Goal: Transaction & Acquisition: Obtain resource

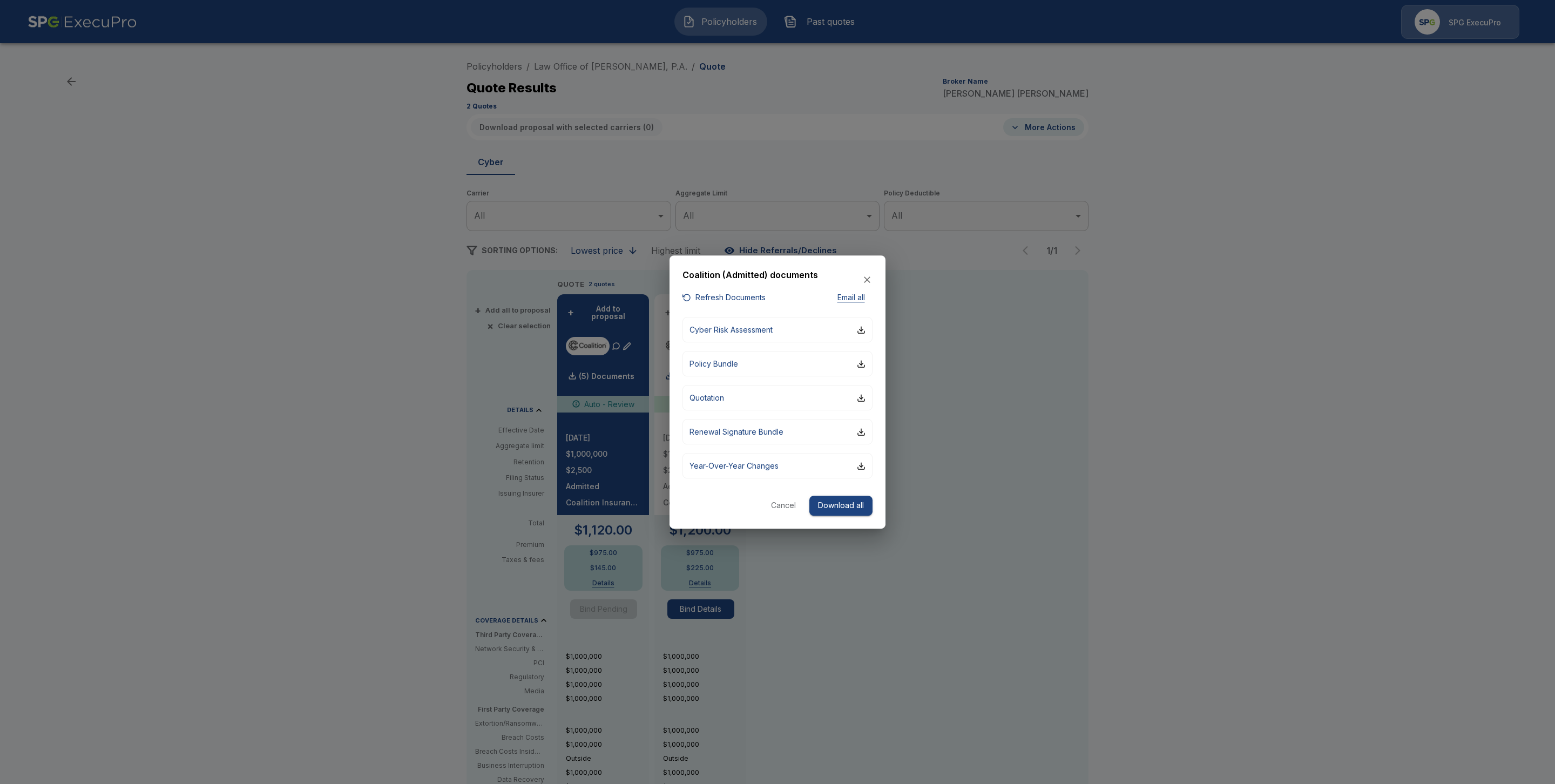
click at [1259, 279] on div at bounding box center [777, 392] width 1555 height 784
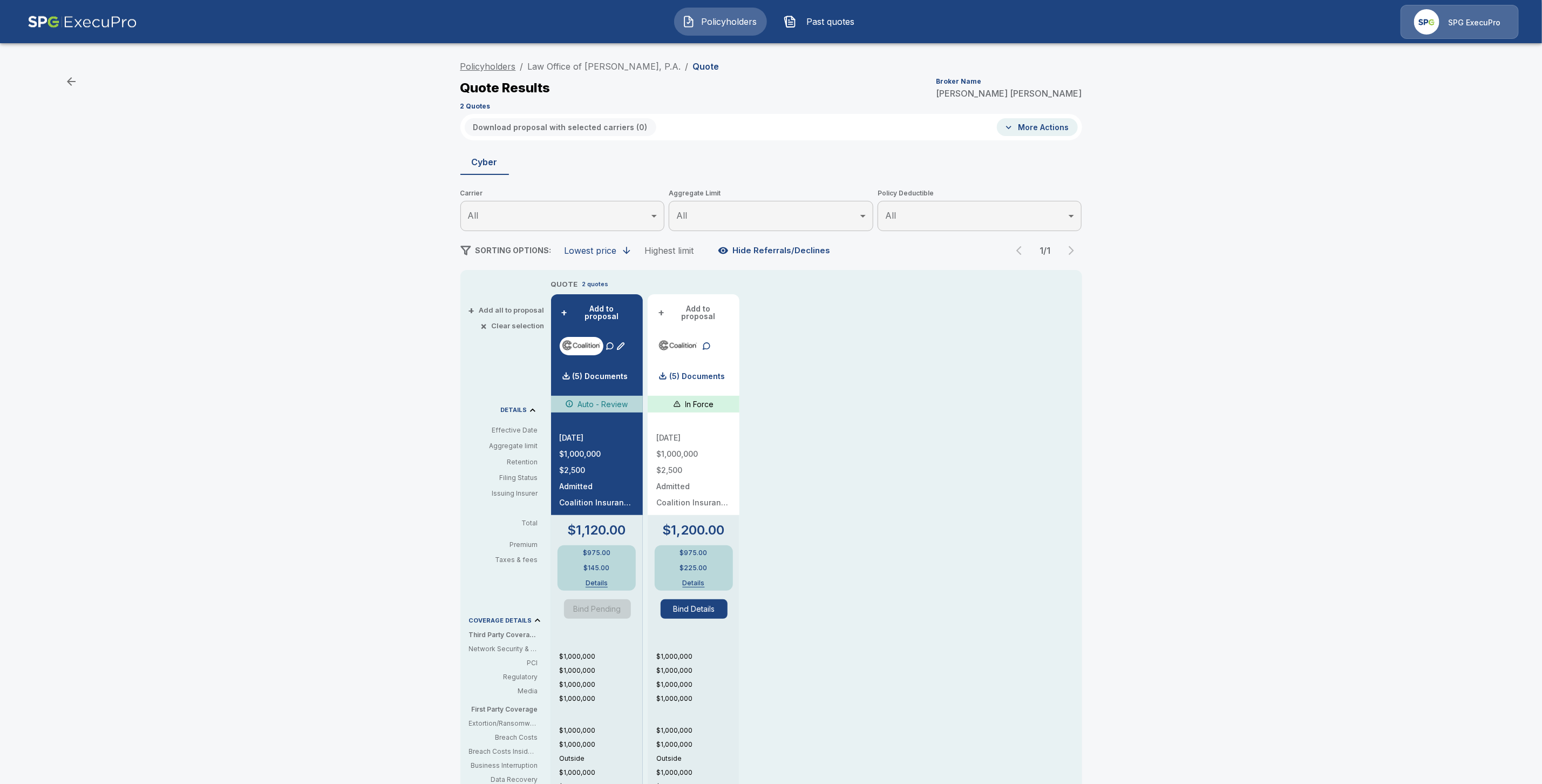
click at [479, 65] on link "Policyholders" at bounding box center [488, 67] width 56 height 11
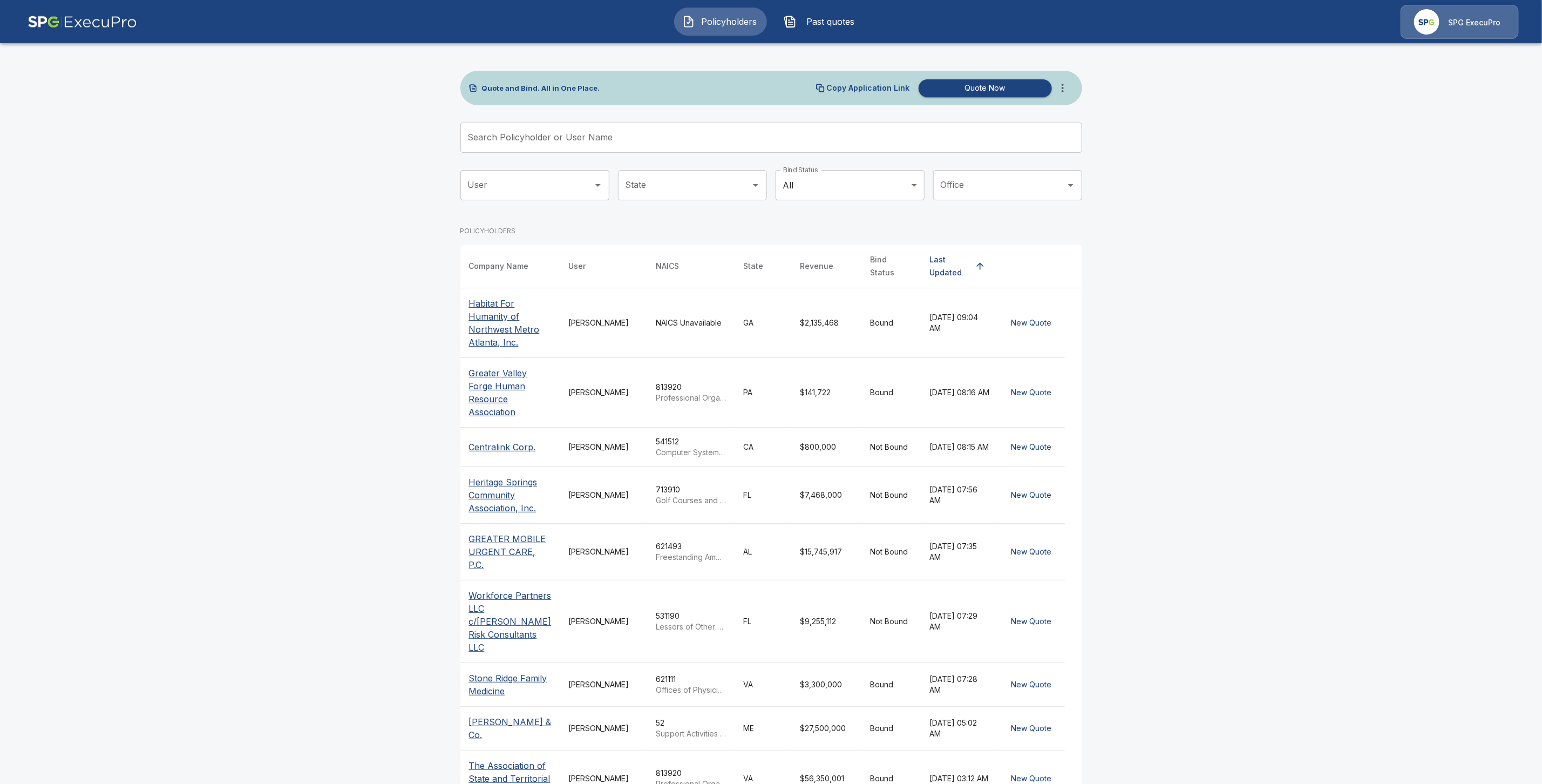
click at [533, 131] on div "Search Policyholder or User Name Search Policyholder or User Name" at bounding box center [771, 138] width 622 height 30
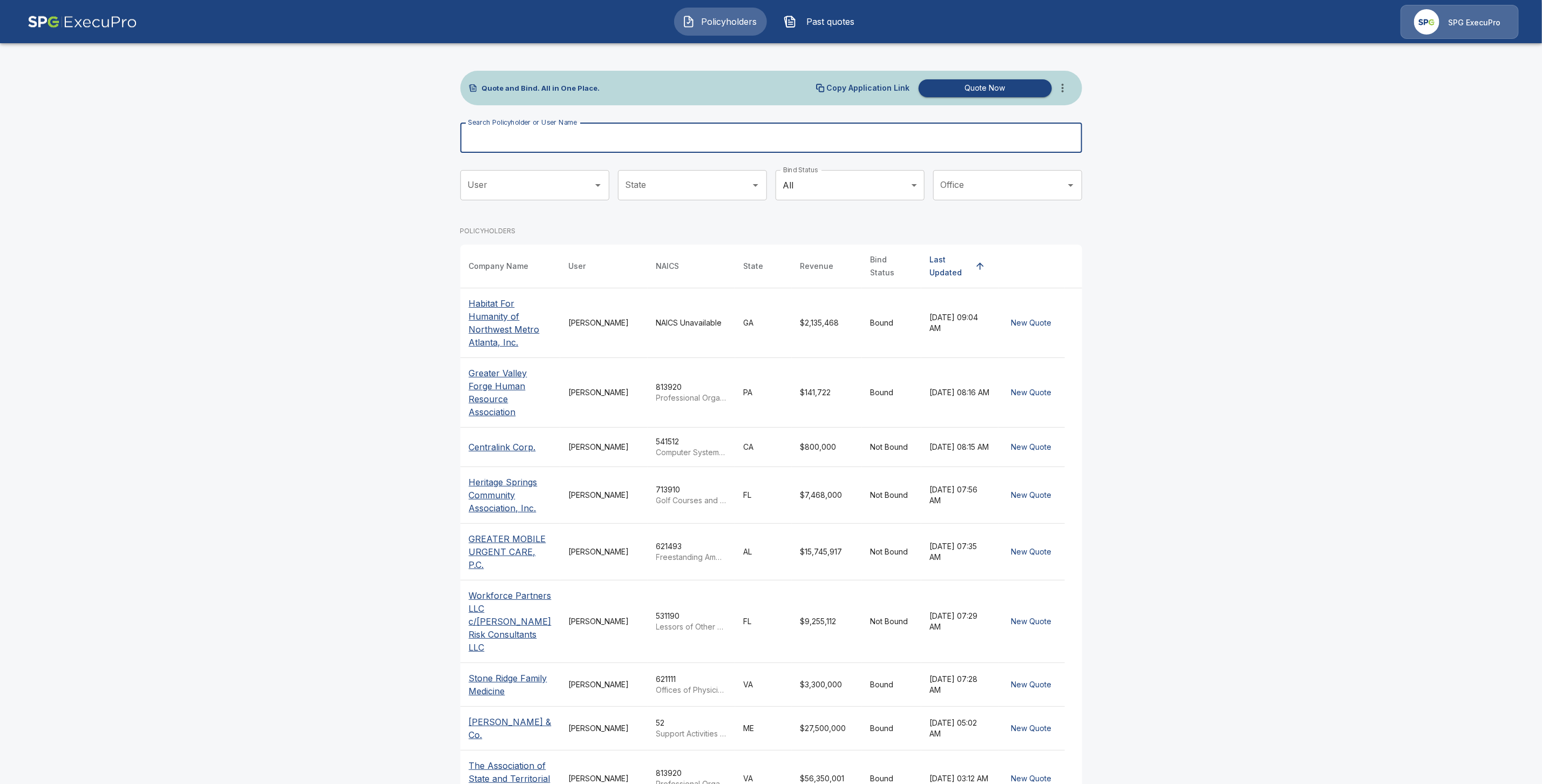
paste input "**********"
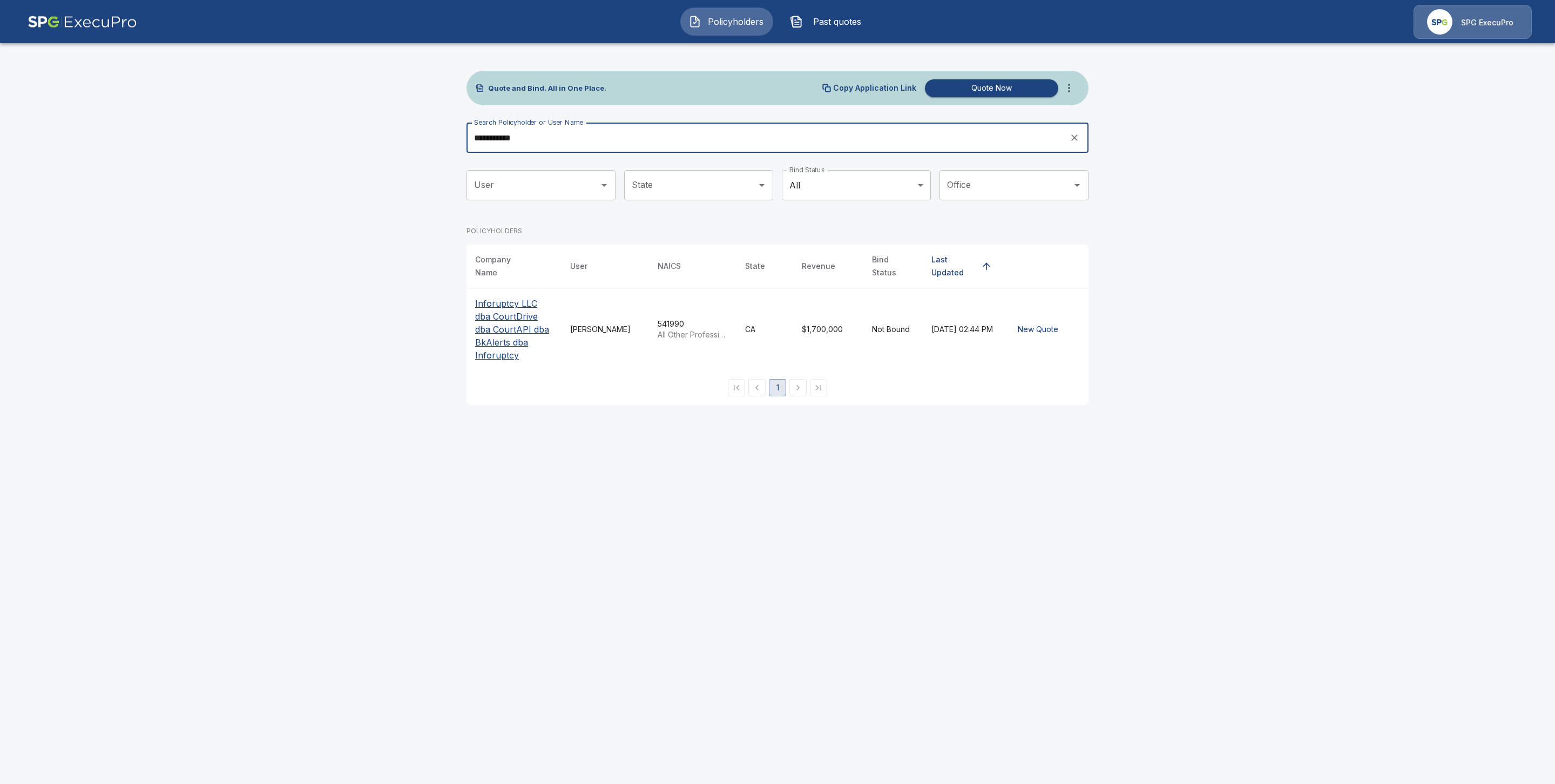
type input "**********"
click at [518, 326] on p "Inforuptcy LLC dba CourtDrive dba CourtAPI dba BkAlerts dba Inforuptcy" at bounding box center [514, 329] width 78 height 64
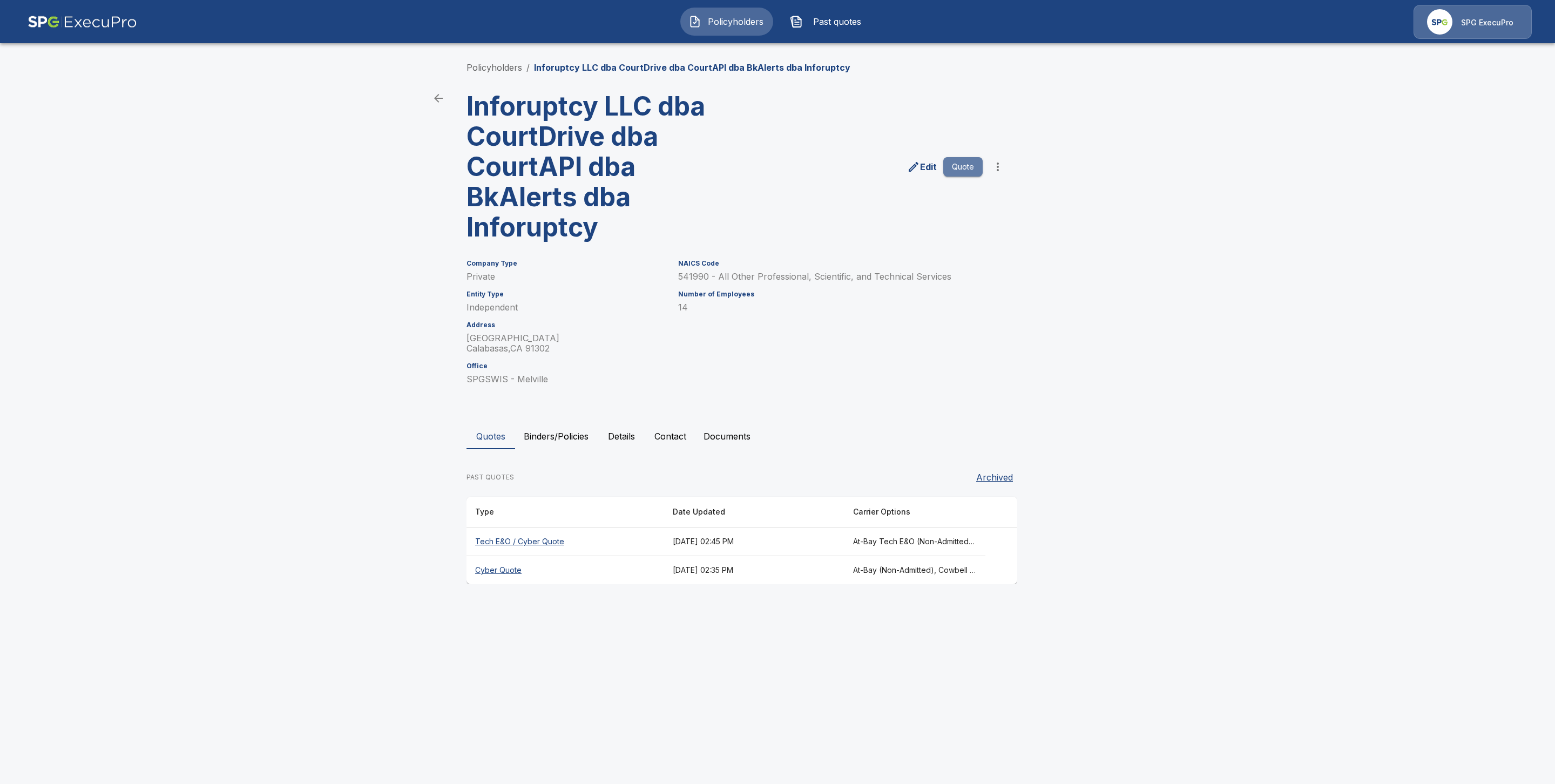
click at [955, 170] on button "Quote" at bounding box center [963, 166] width 39 height 20
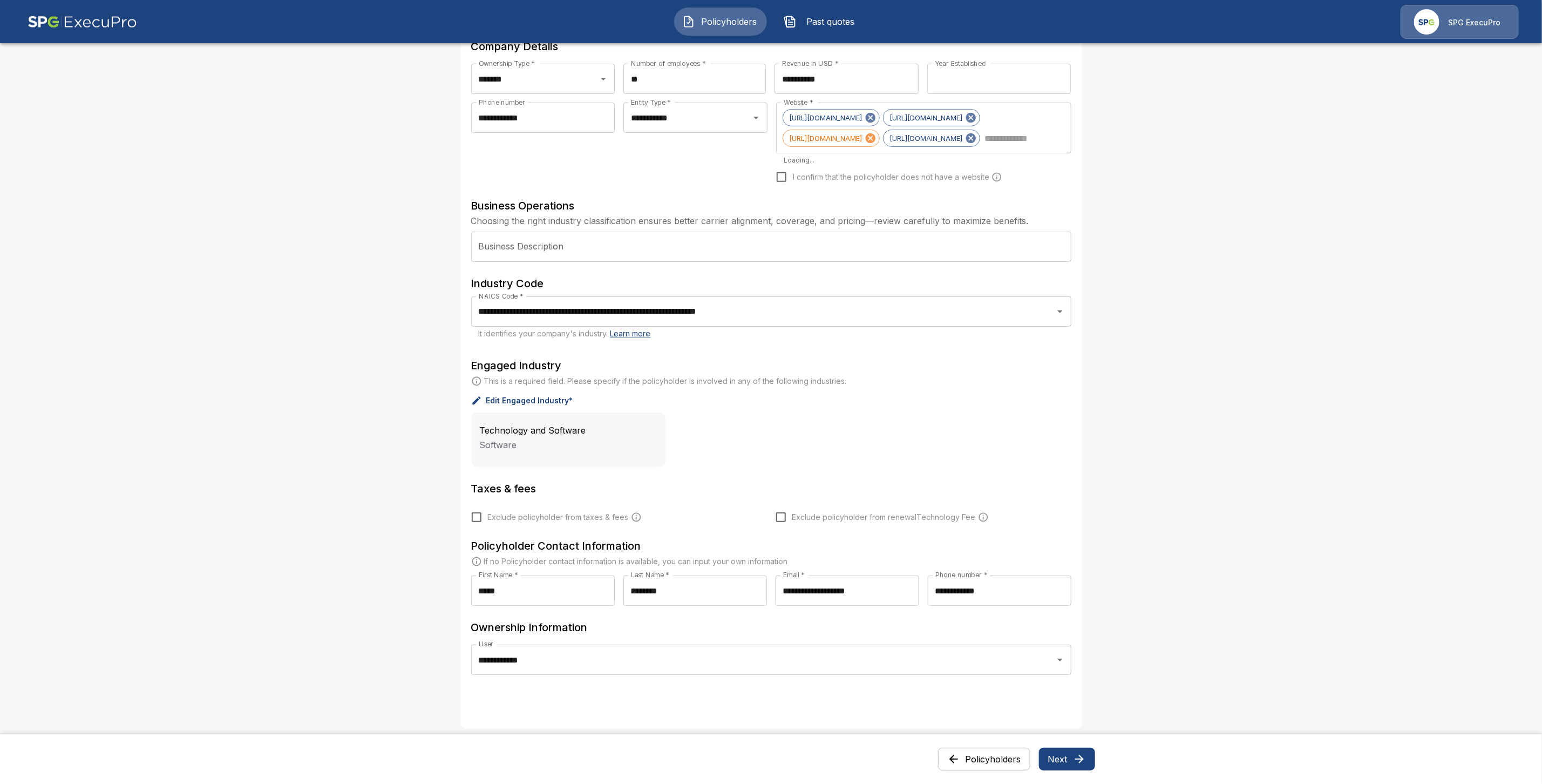
scroll to position [299, 0]
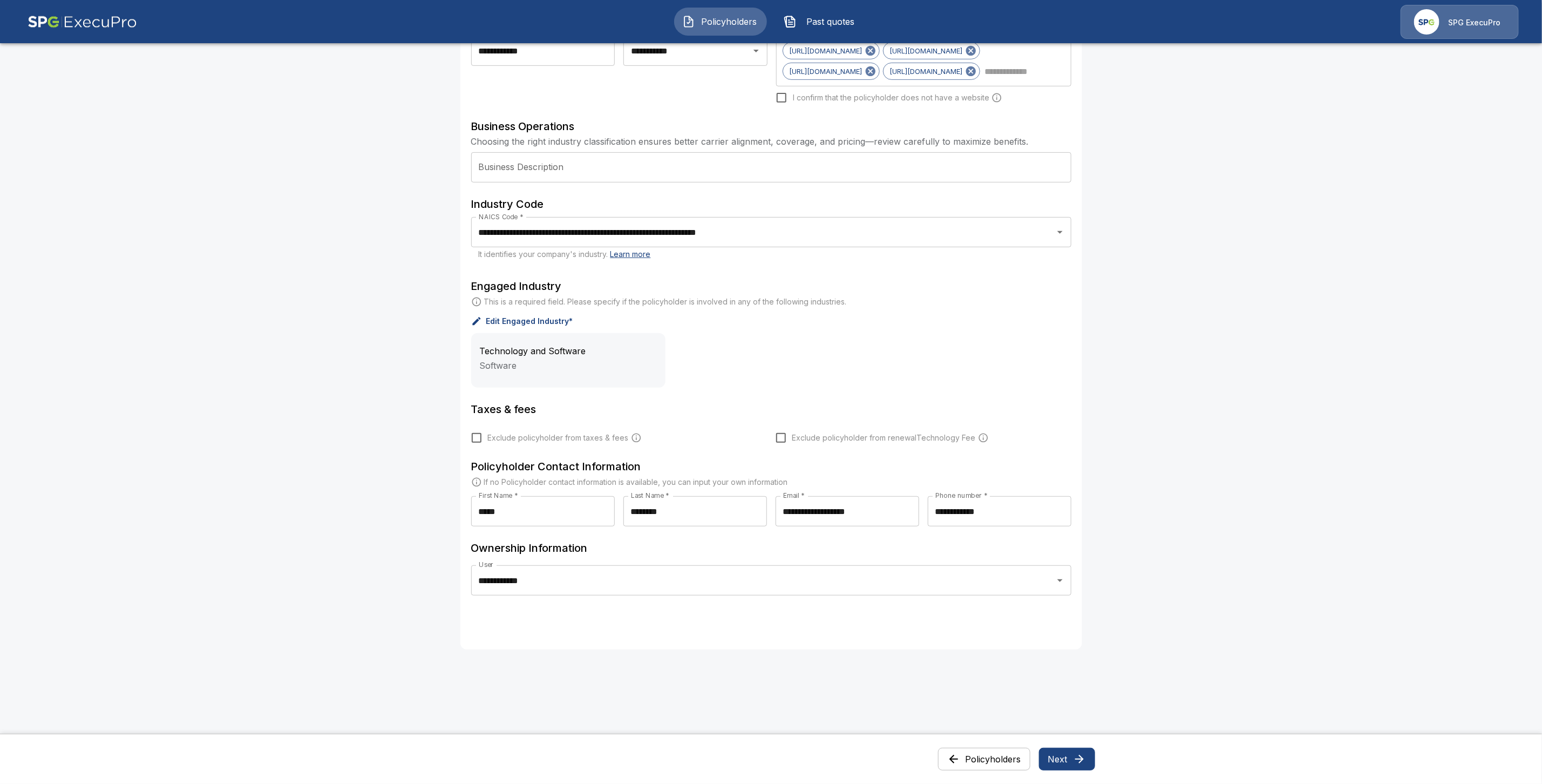
click at [1078, 757] on button "Next" at bounding box center [1067, 759] width 57 height 22
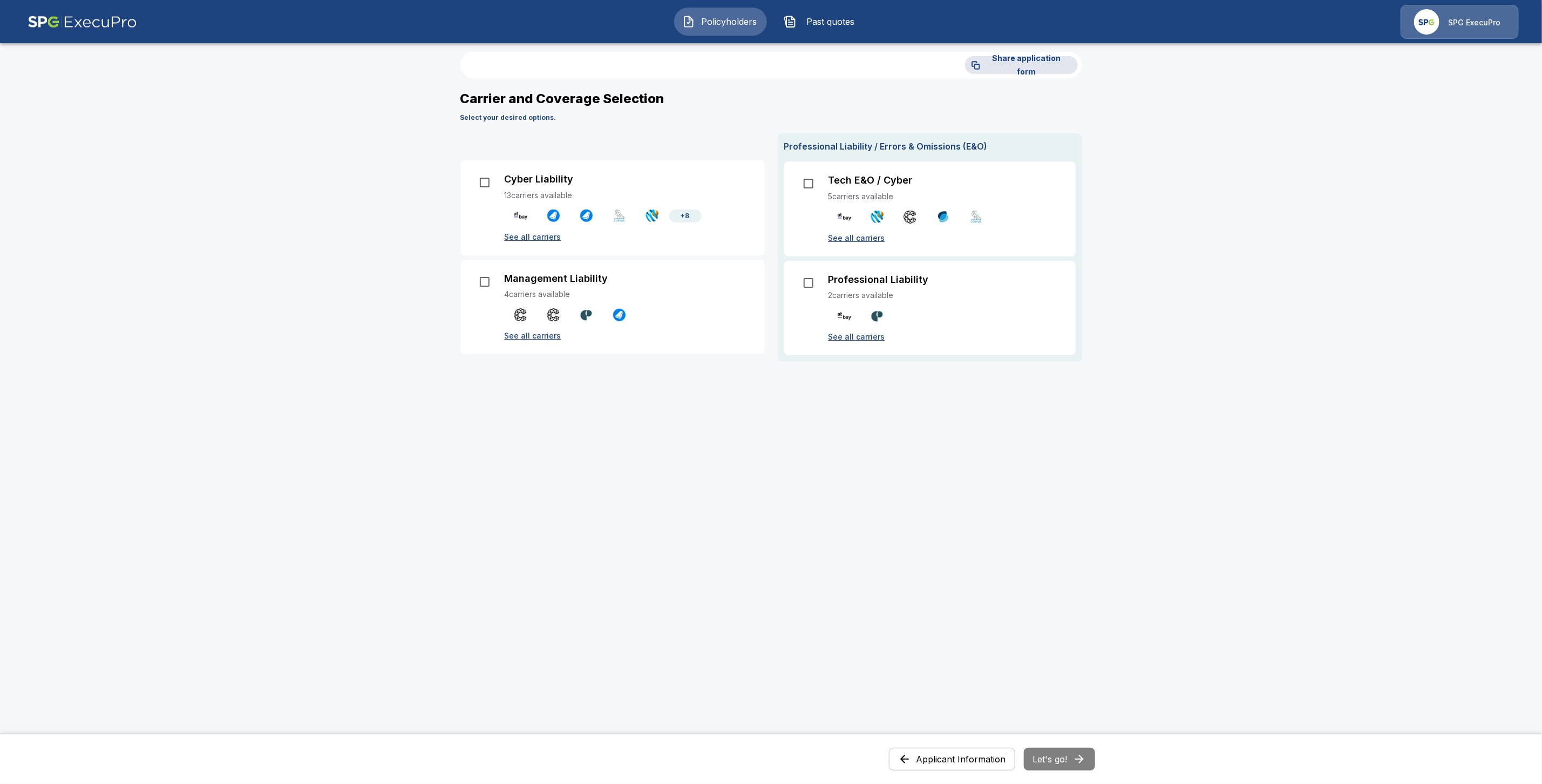
scroll to position [0, 0]
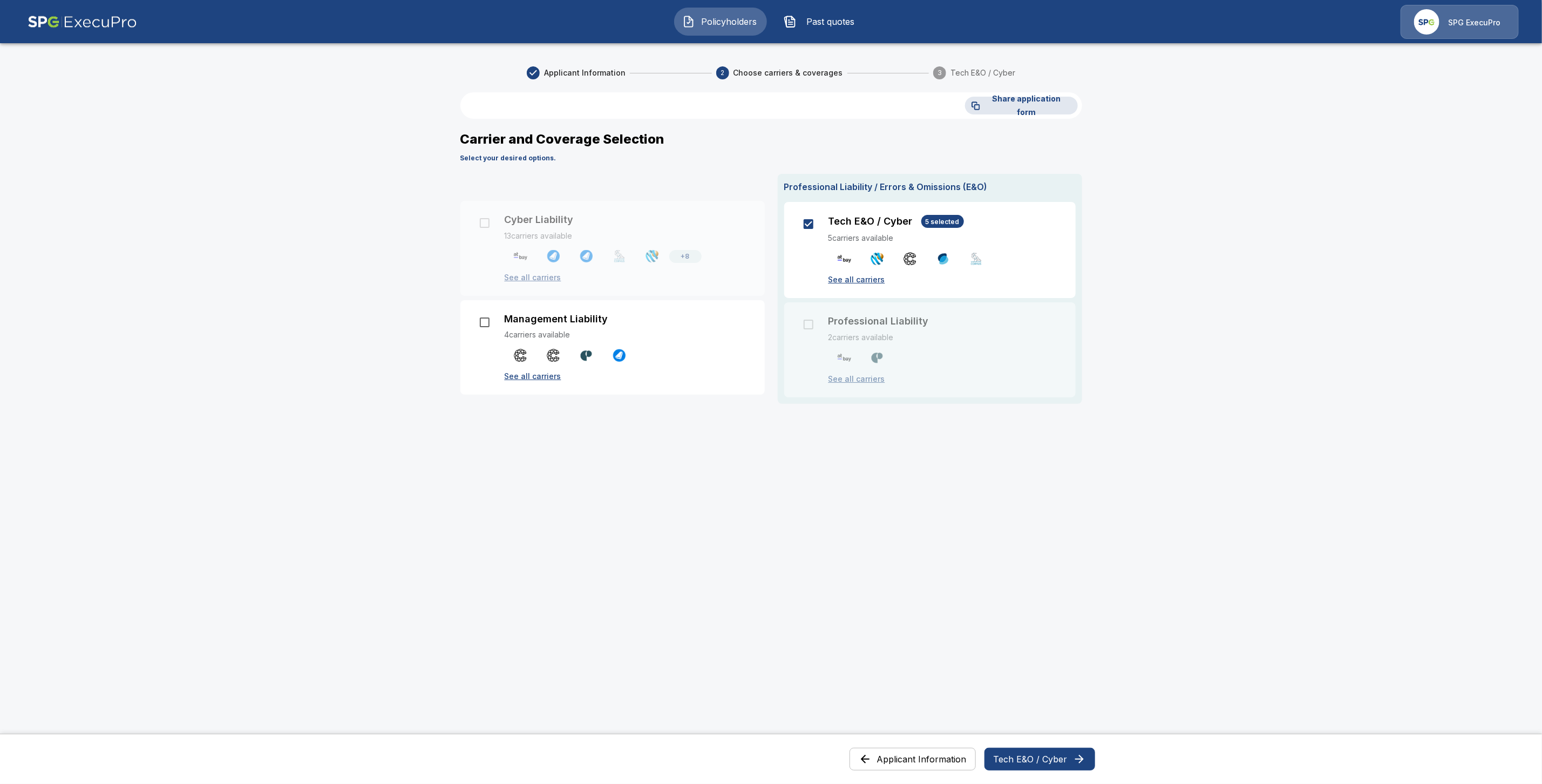
click at [1063, 759] on button "Tech E&O / Cyber" at bounding box center [1040, 759] width 111 height 22
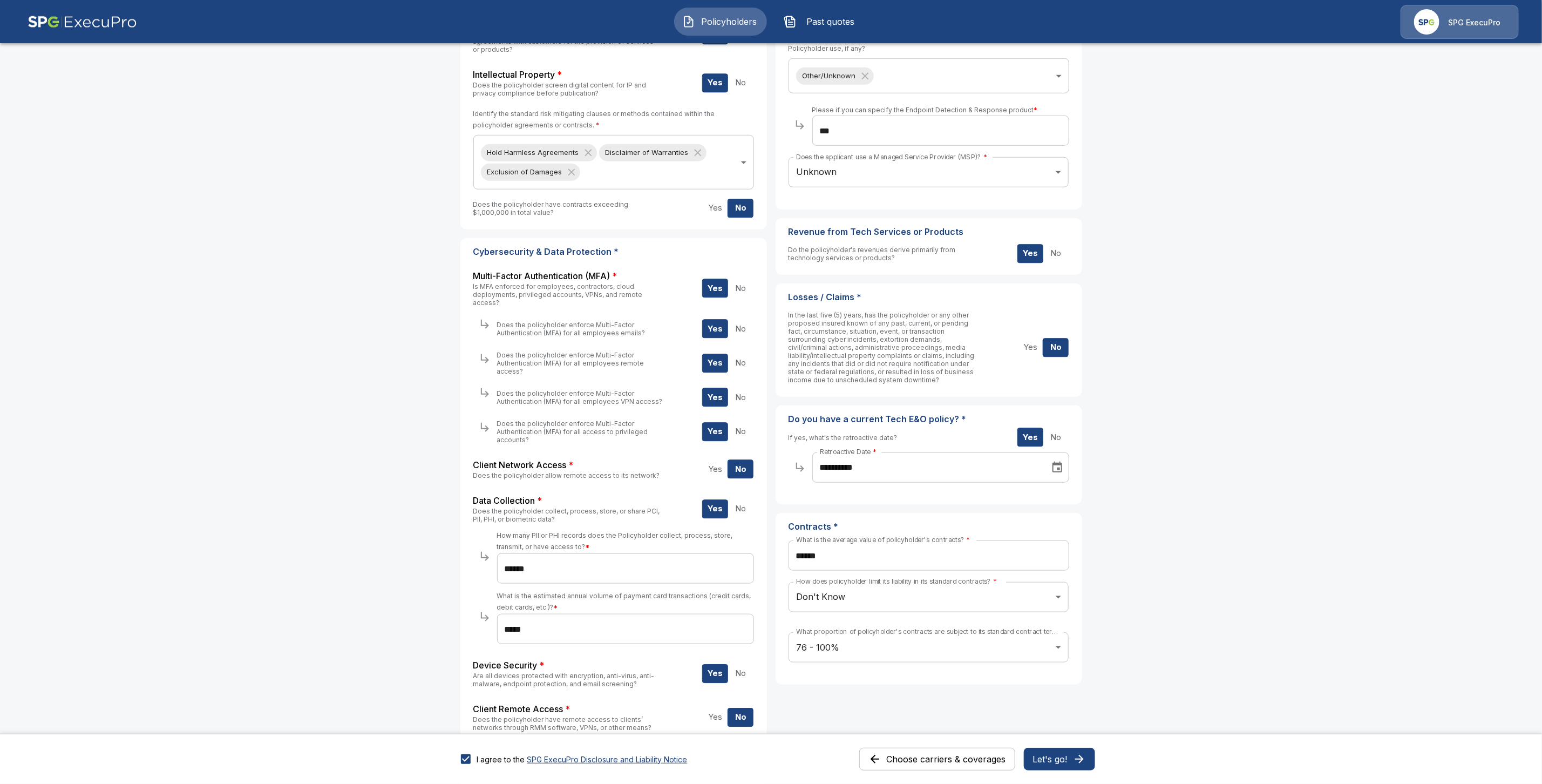
scroll to position [704, 0]
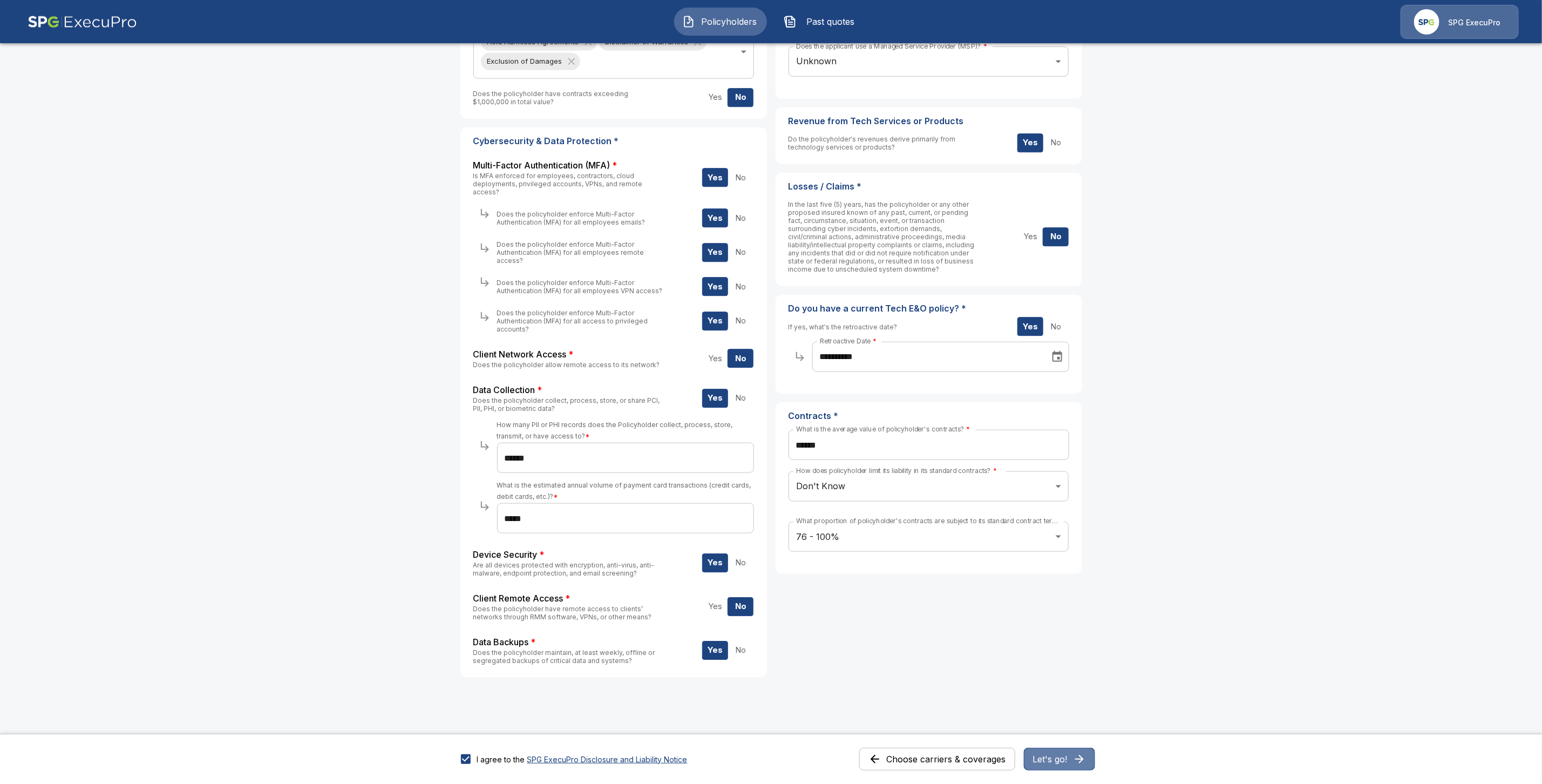
click at [1071, 759] on button "Let's go!" at bounding box center [1060, 759] width 72 height 22
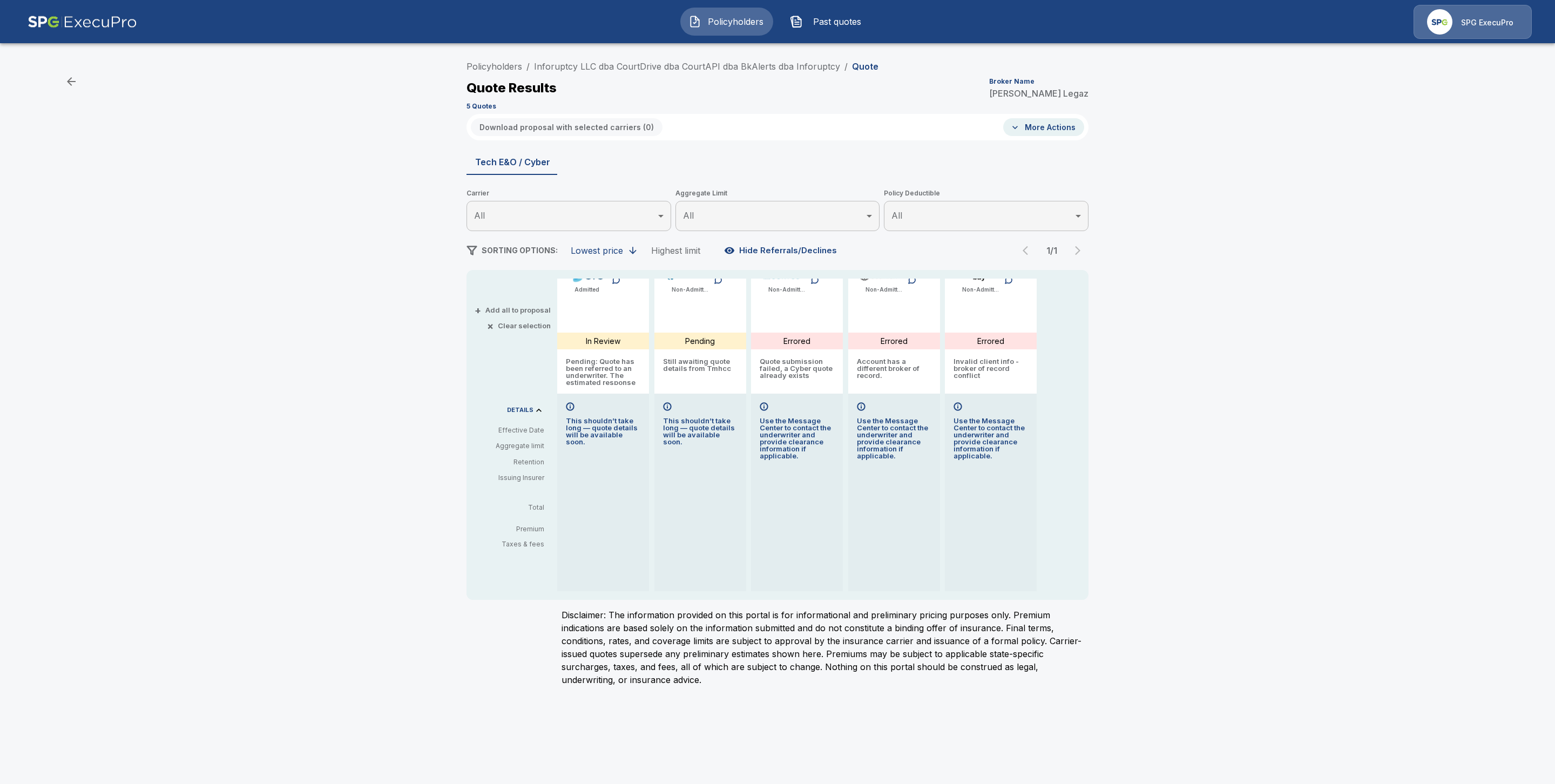
scroll to position [76, 0]
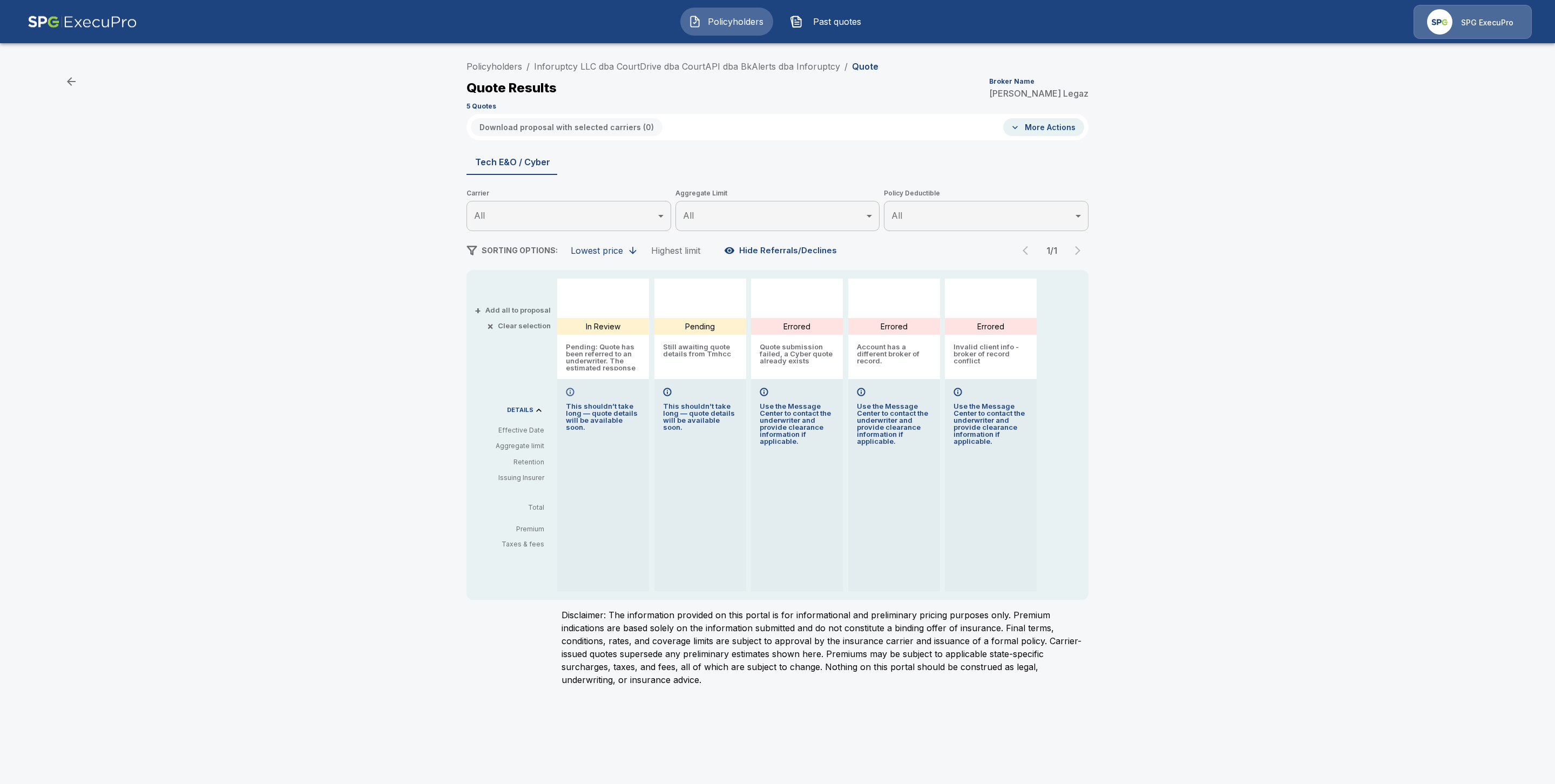
click at [570, 390] on div at bounding box center [570, 392] width 9 height 9
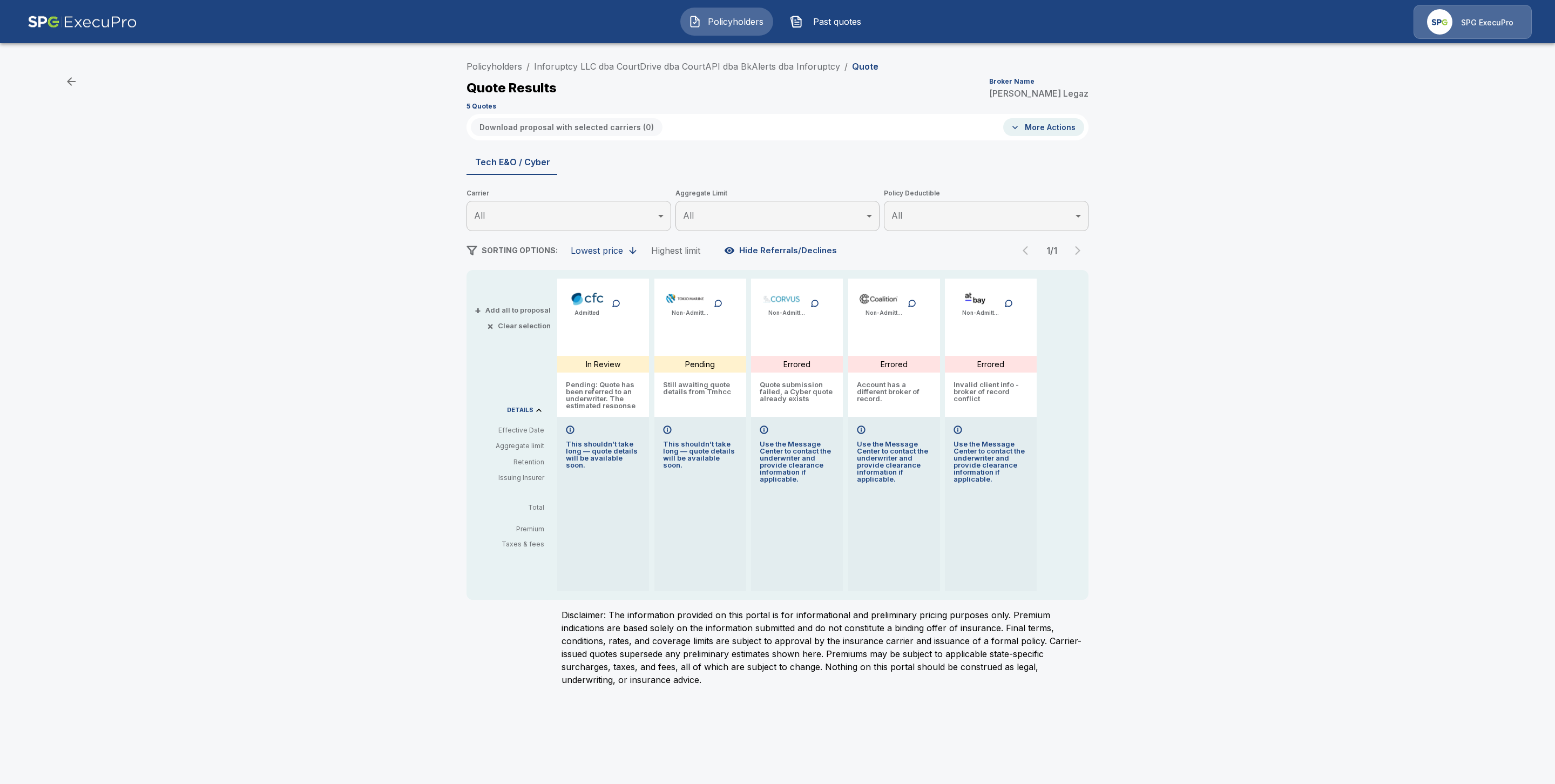
scroll to position [0, 0]
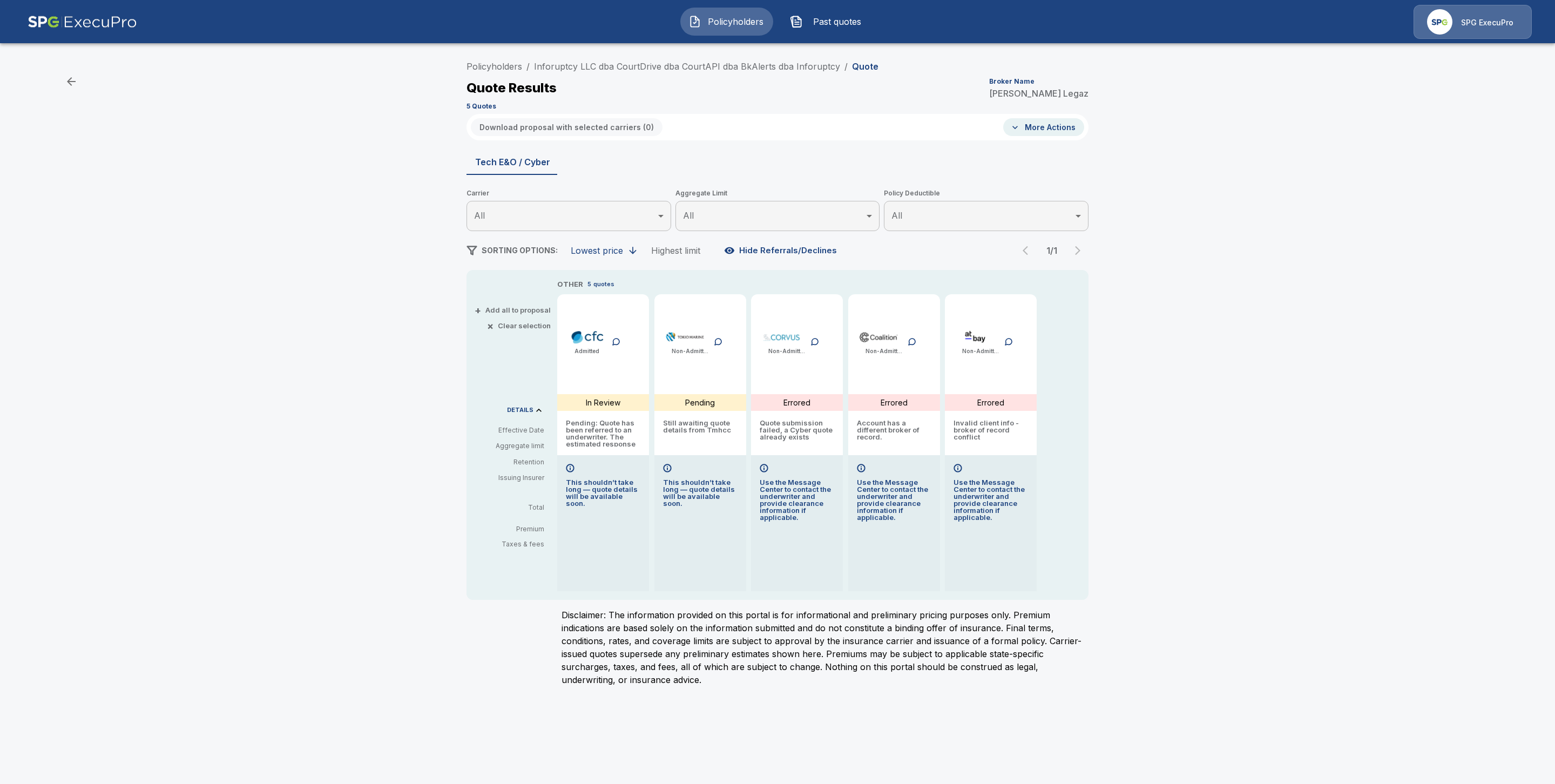
click at [811, 209] on body "Policyholders Past quotes SPG ExecuPro Policyholders / Inforuptcy LLC dba Court…" at bounding box center [777, 349] width 1555 height 699
click at [822, 249] on li "All" at bounding box center [777, 245] width 205 height 19
type input "*******"
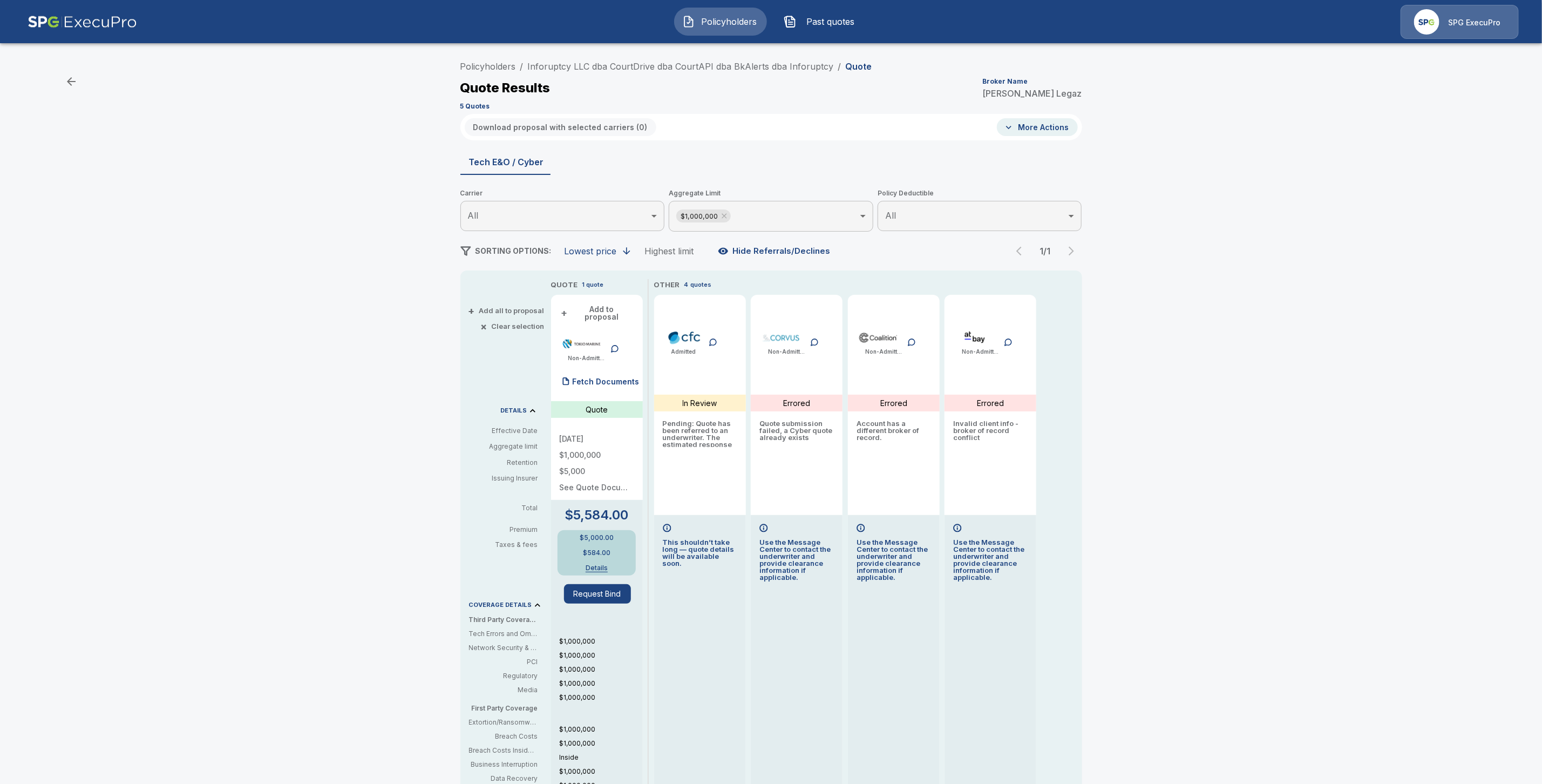
click at [617, 378] on div "Fetch Documents" at bounding box center [599, 381] width 80 height 21
click at [615, 378] on p "(3) Documents" at bounding box center [600, 381] width 56 height 7
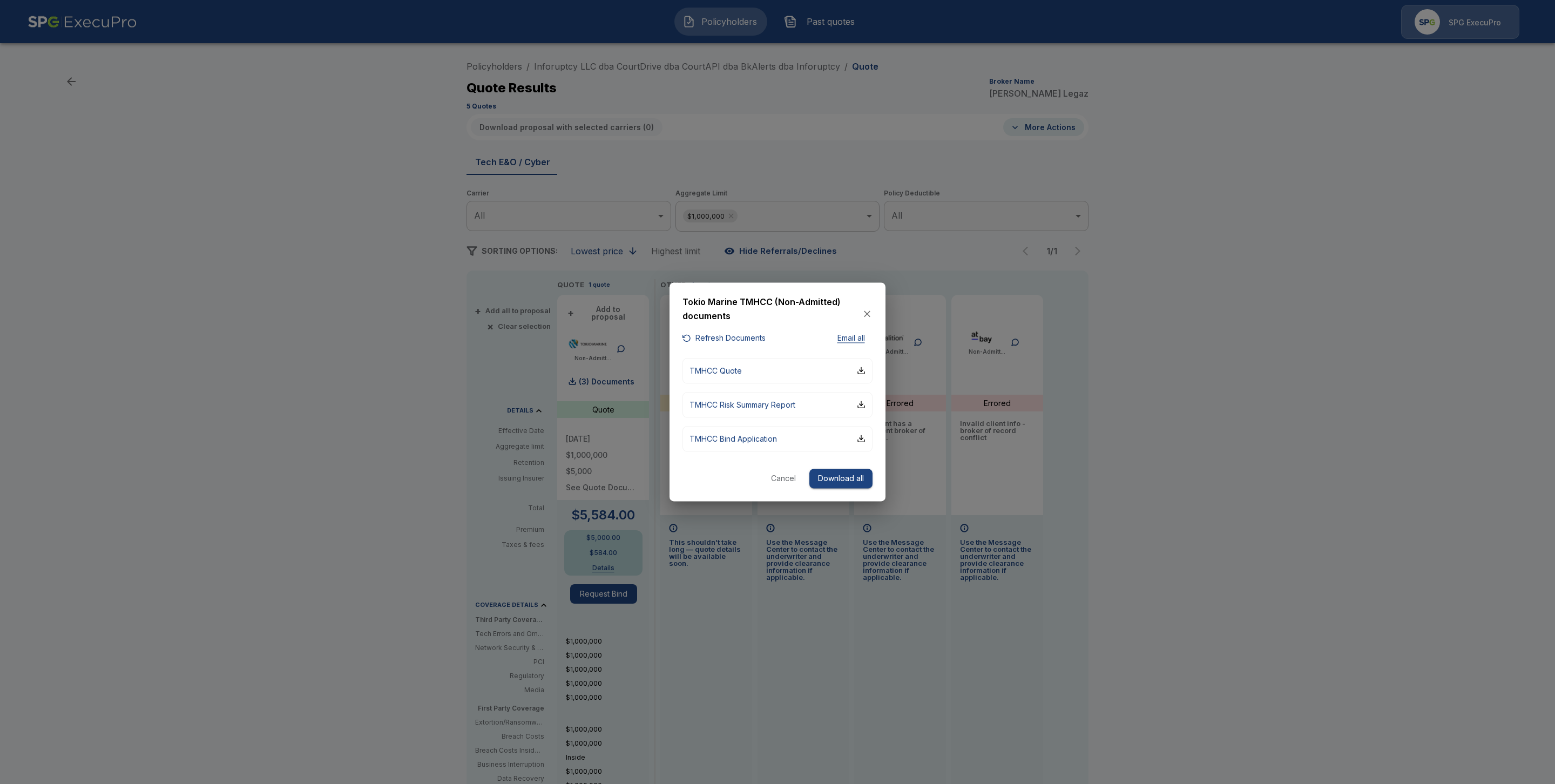
click at [715, 337] on button "Refresh Documents" at bounding box center [724, 338] width 83 height 14
click at [836, 478] on button "Download all" at bounding box center [840, 478] width 63 height 20
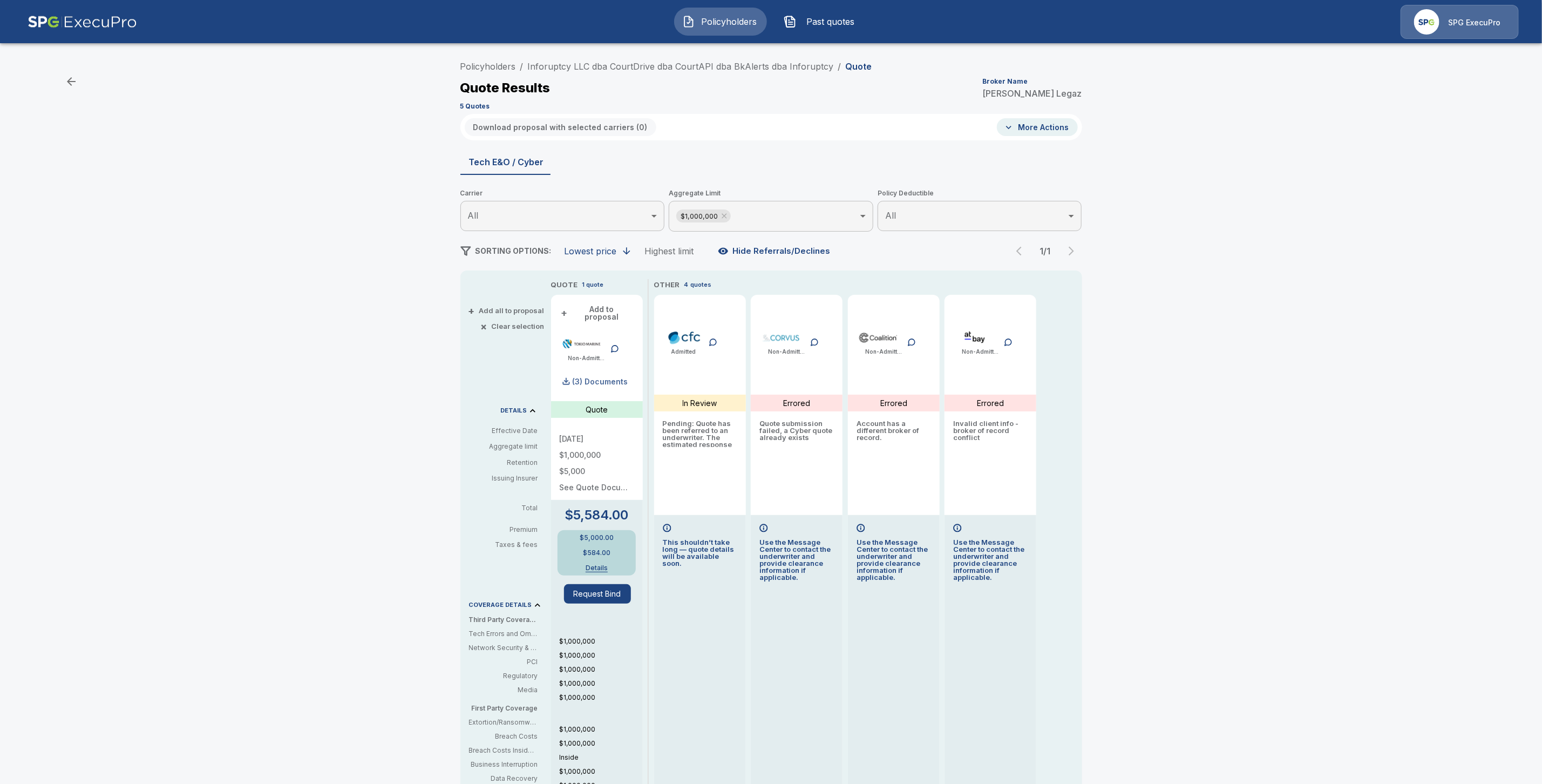
click at [602, 378] on p "(3) Documents" at bounding box center [600, 381] width 56 height 7
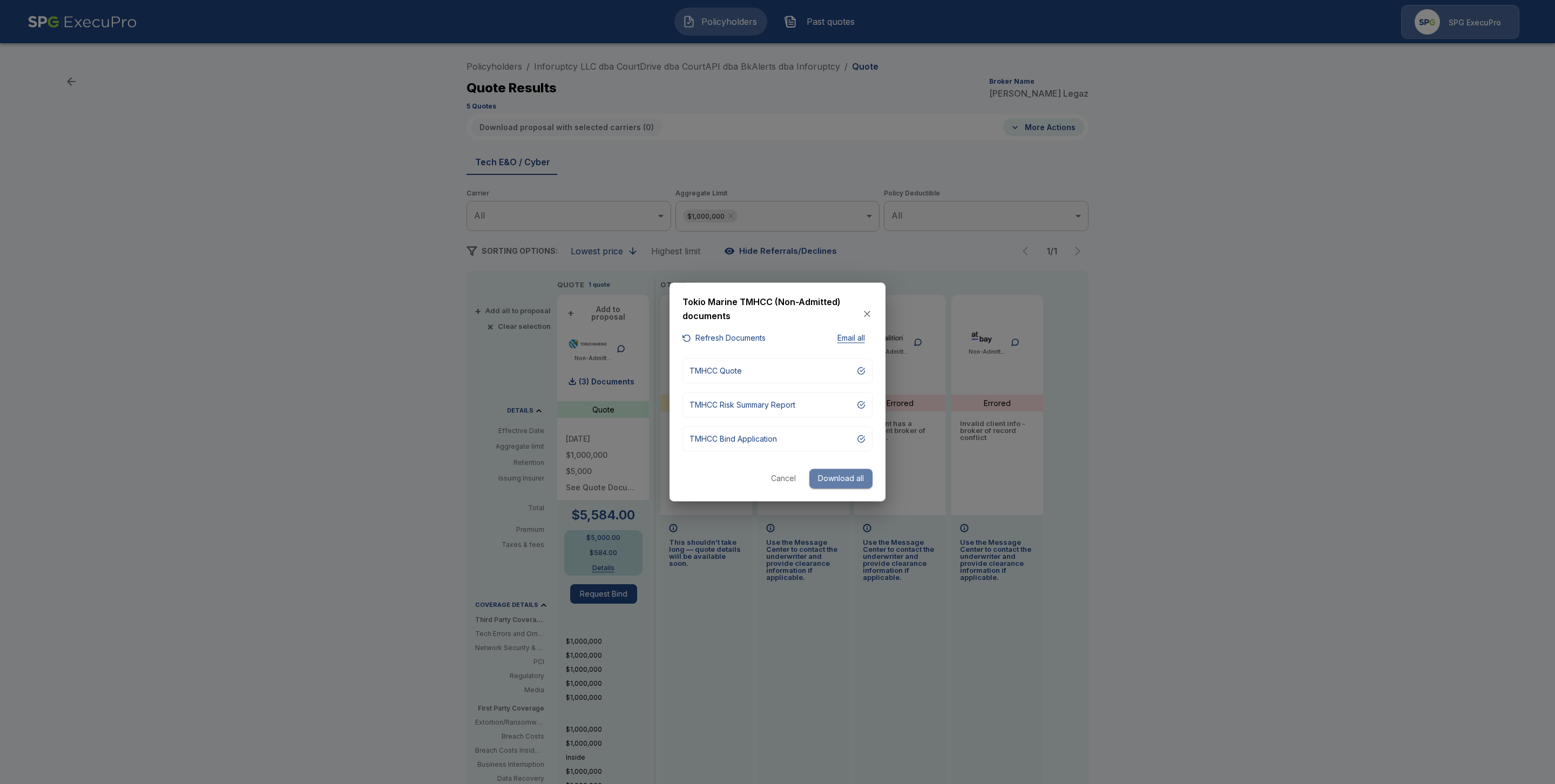
click at [831, 477] on button "Download all" at bounding box center [840, 478] width 63 height 20
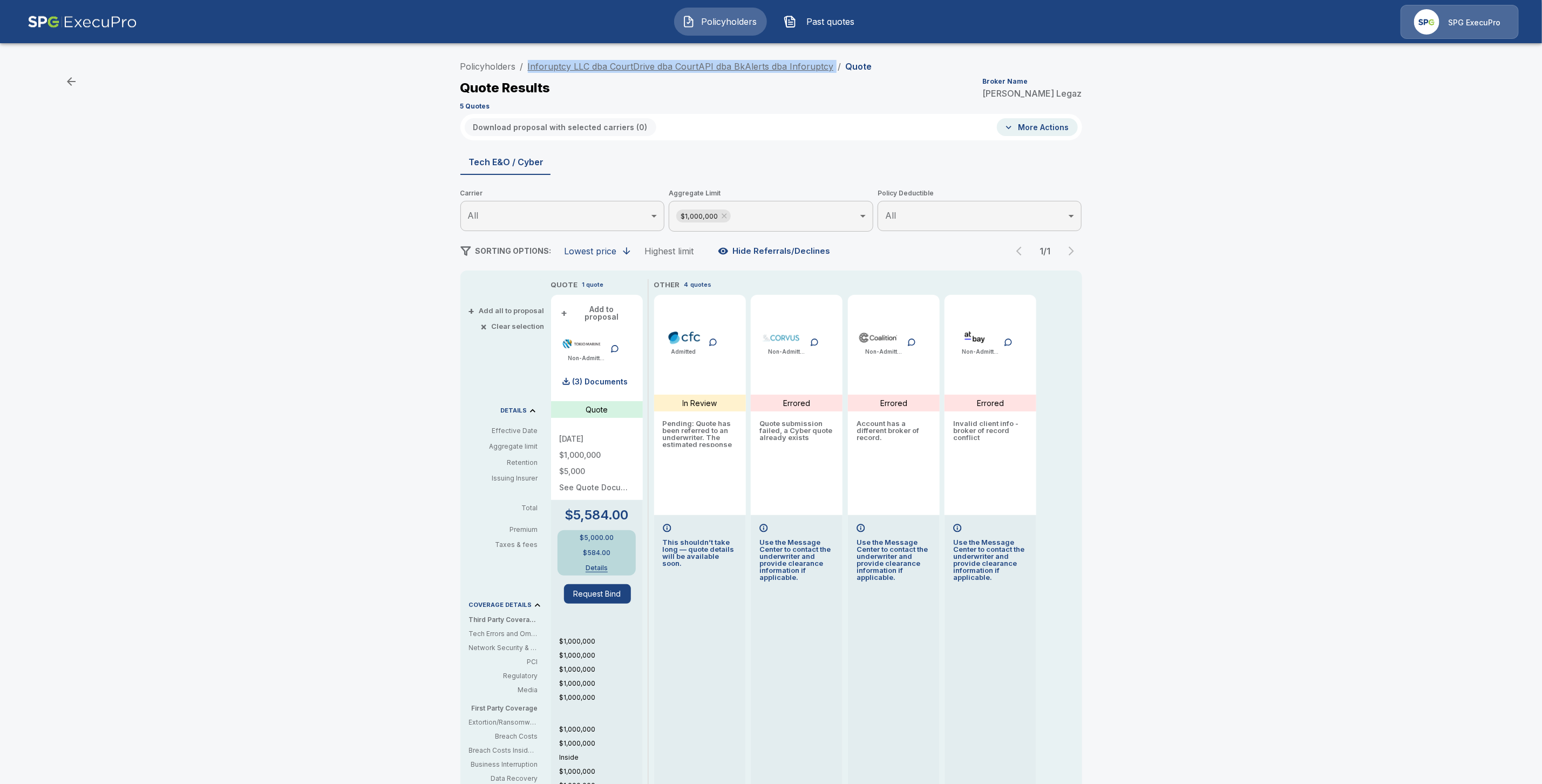
drag, startPoint x: 833, startPoint y: 64, endPoint x: 533, endPoint y: 66, distance: 300.0
click at [533, 66] on ol "Policyholders / Inforuptcy LLC dba CourtDrive dba CourtAPI dba BkAlerts dba Inf…" at bounding box center [666, 66] width 412 height 13
copy ol "Inforuptcy LLC dba CourtDrive dba CourtAPI dba BkAlerts dba Inforuptcy /"
click at [479, 61] on link "Policyholders" at bounding box center [488, 67] width 56 height 11
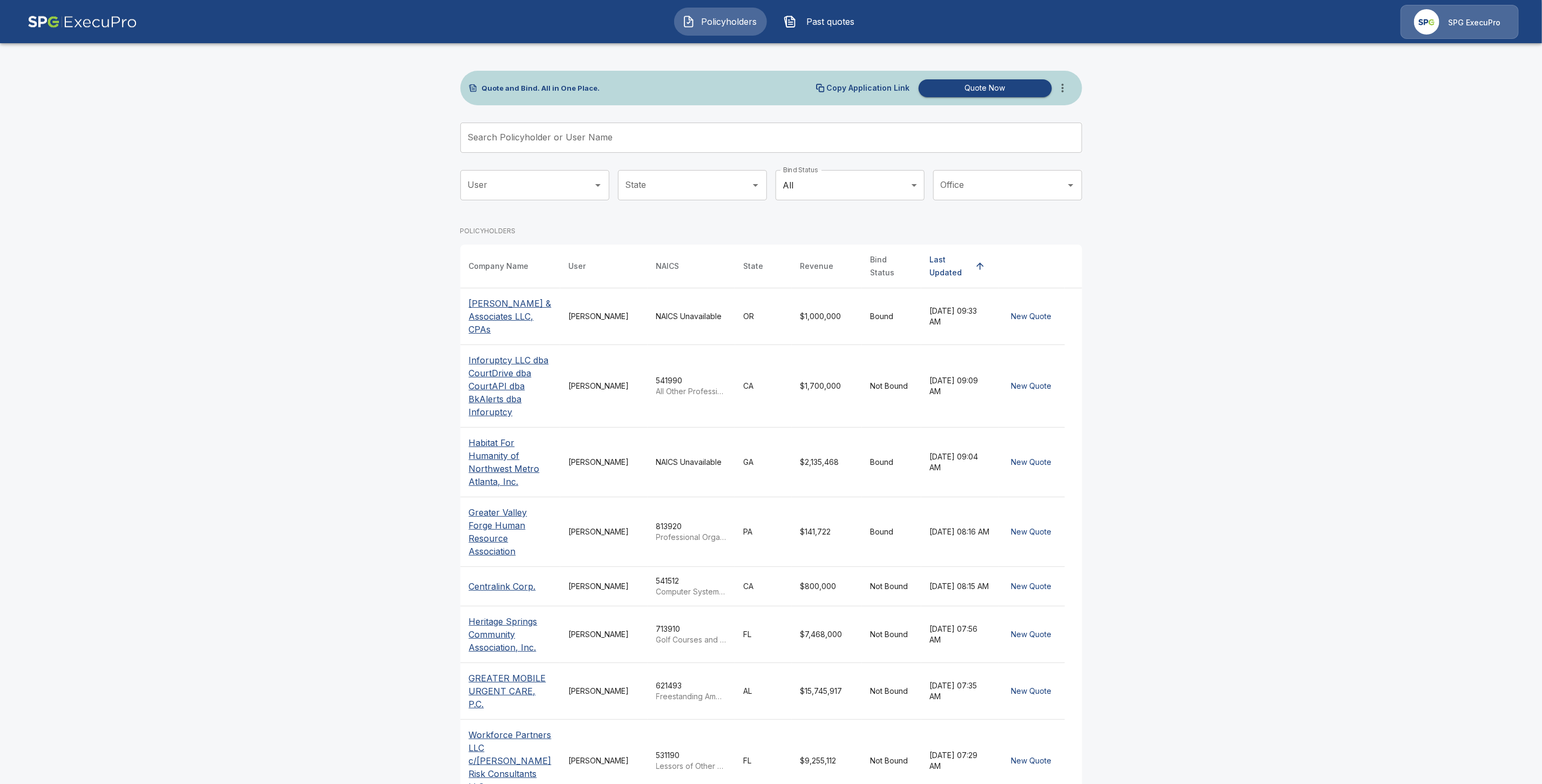
click at [531, 135] on input "Search Policyholder or User Name" at bounding box center [765, 138] width 610 height 30
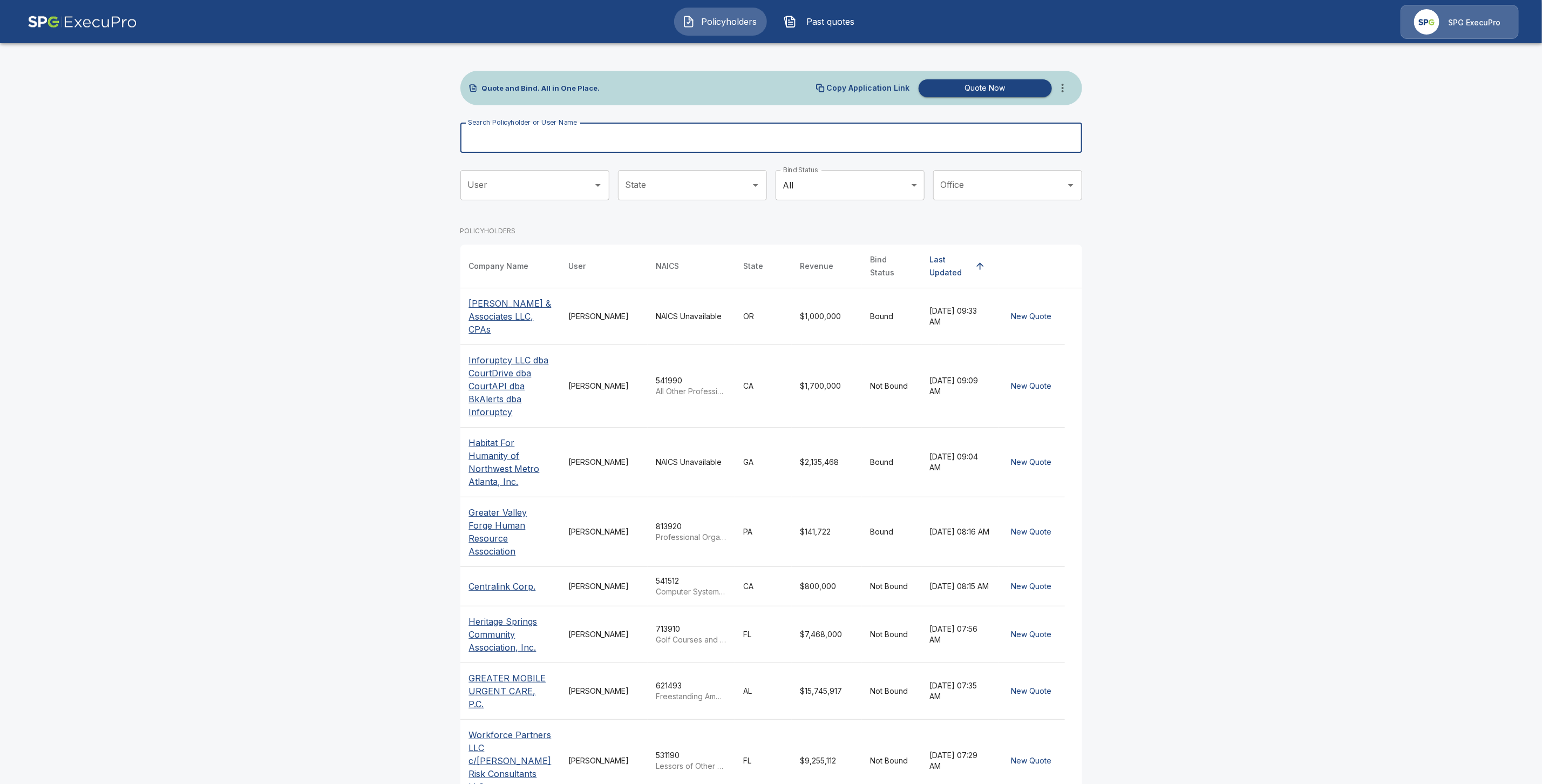
paste input "**********"
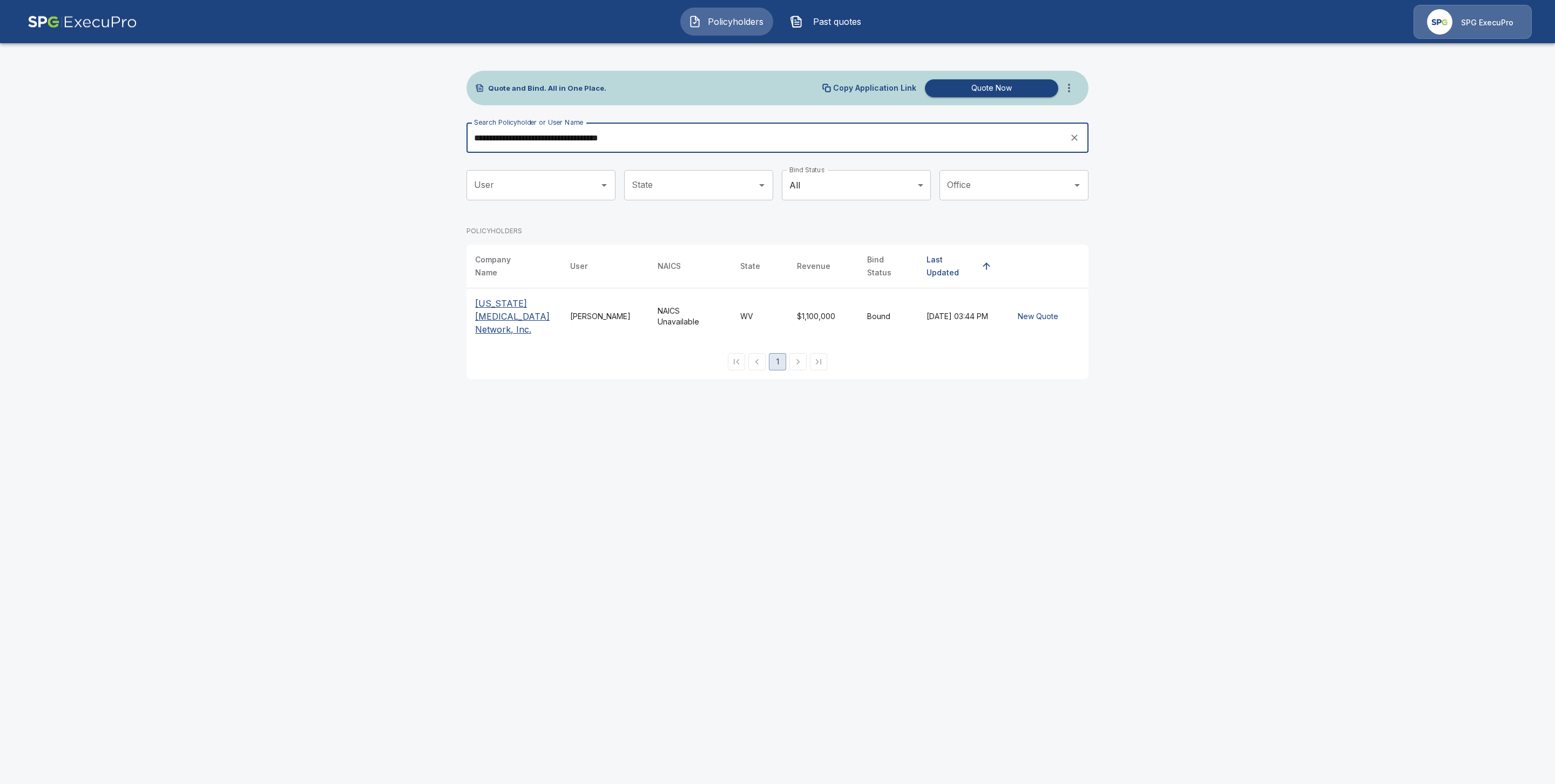
type input "**********"
click at [502, 308] on p "[US_STATE] [MEDICAL_DATA] Network, Inc." at bounding box center [514, 316] width 78 height 39
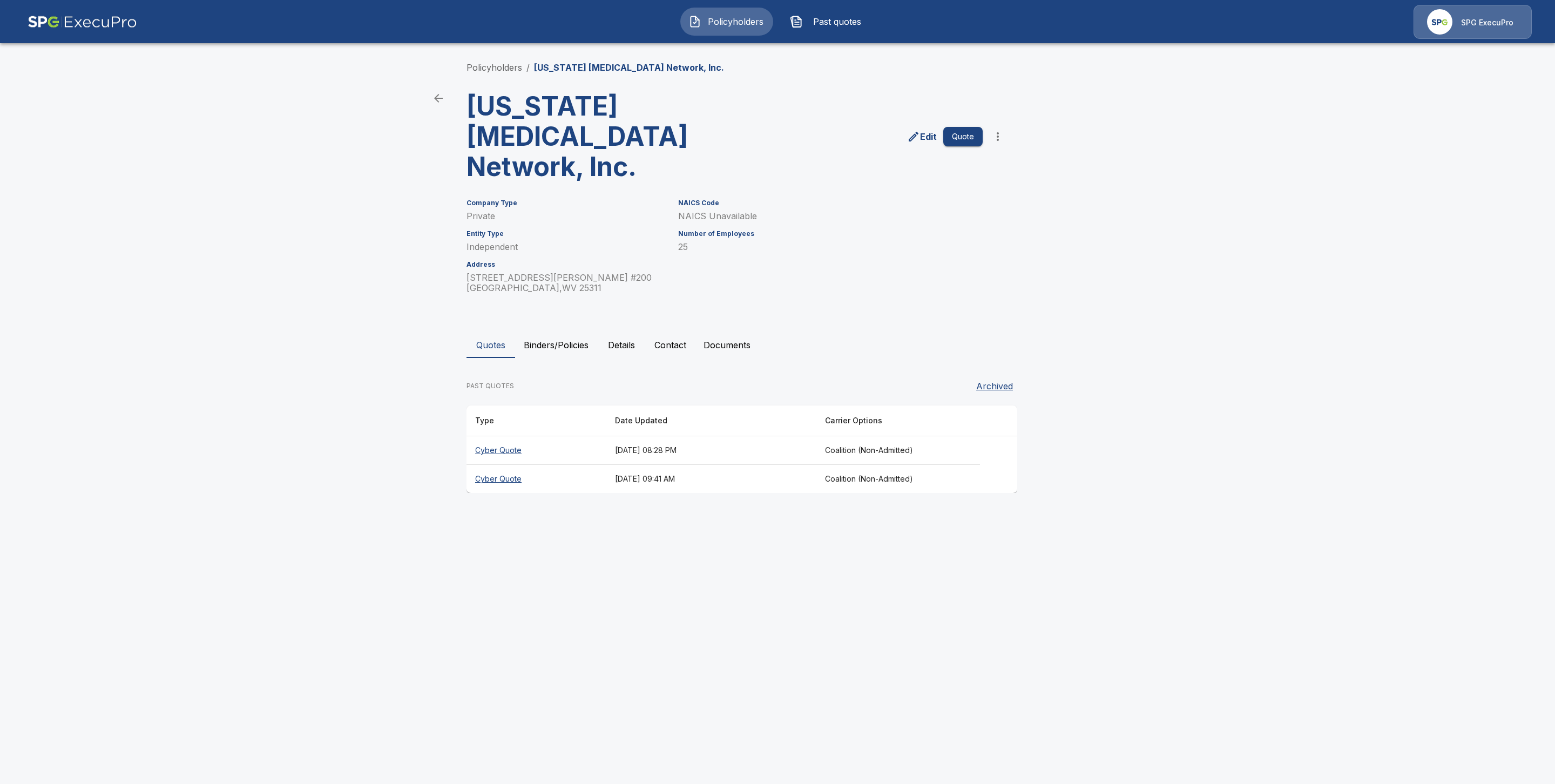
click at [499, 436] on th "Cyber Quote" at bounding box center [537, 451] width 140 height 29
